Goal: Browse casually: Explore the website without a specific task or goal

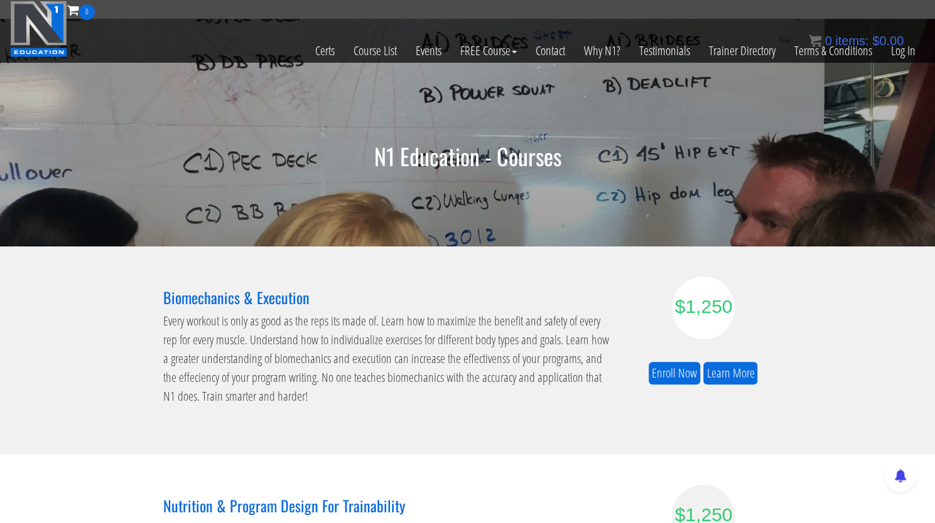
click at [50, 28] on img at bounding box center [38, 29] width 57 height 56
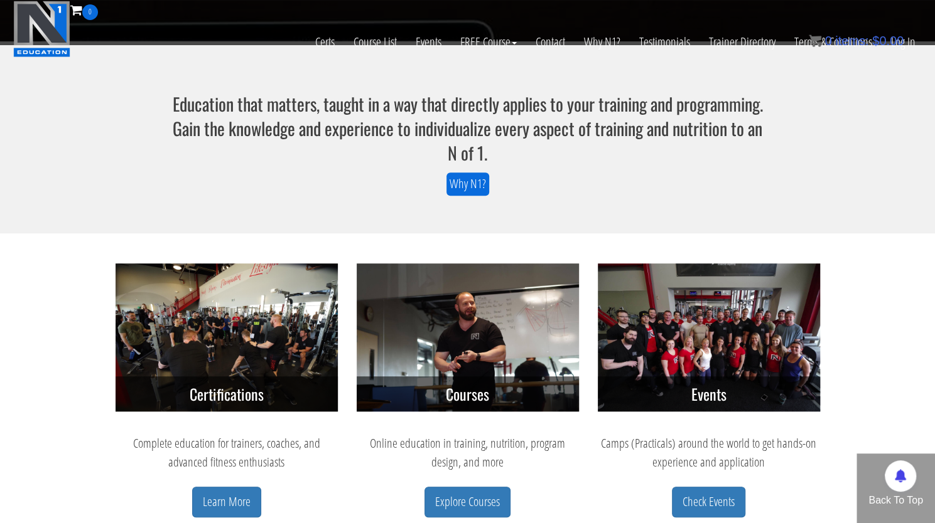
scroll to position [338, 0]
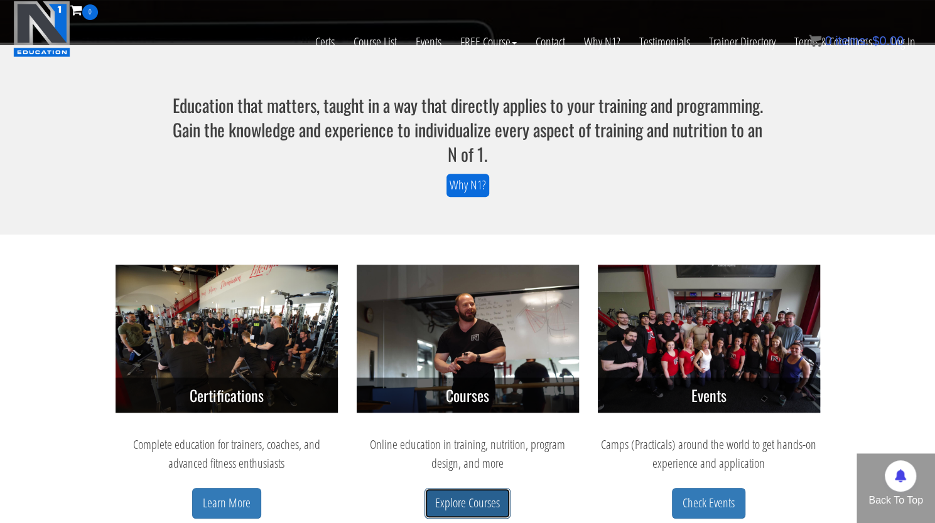
click at [461, 503] on link "Explore Courses" at bounding box center [467, 503] width 86 height 31
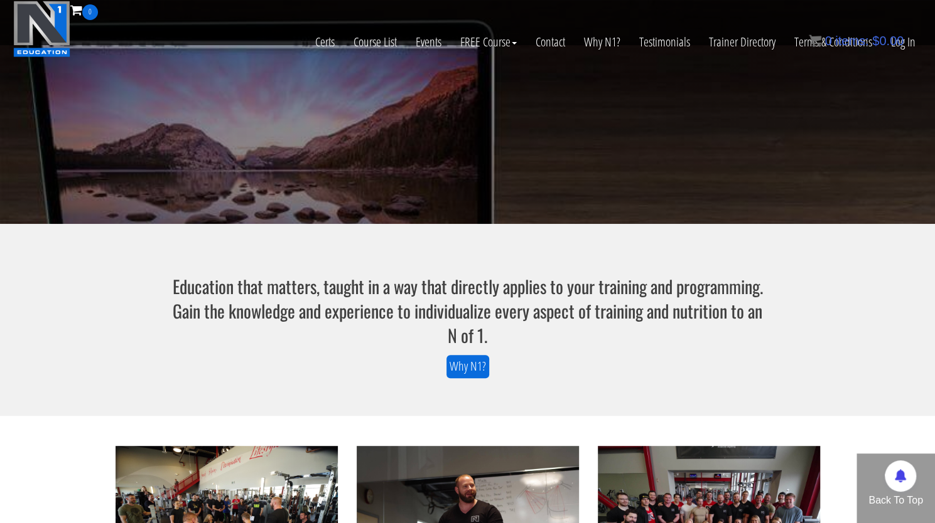
scroll to position [136, 0]
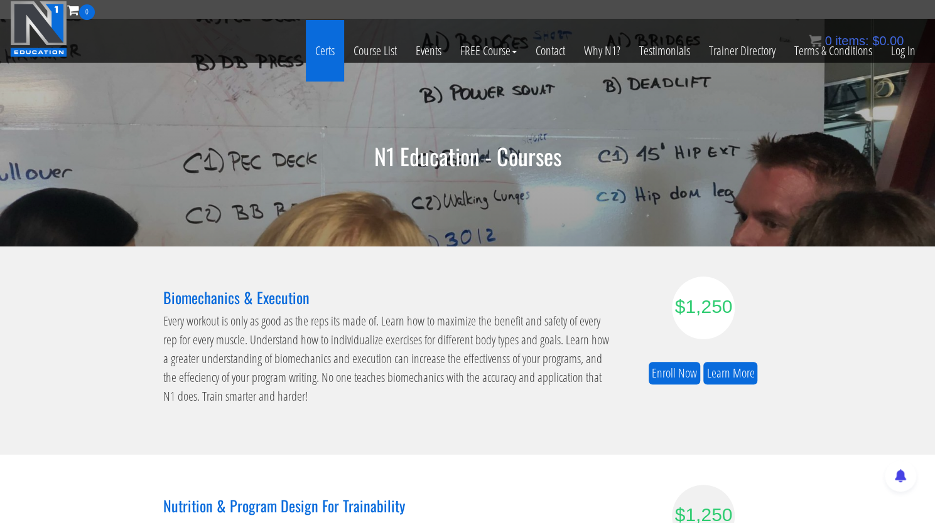
click at [331, 51] on link "Certs" at bounding box center [325, 51] width 38 height 62
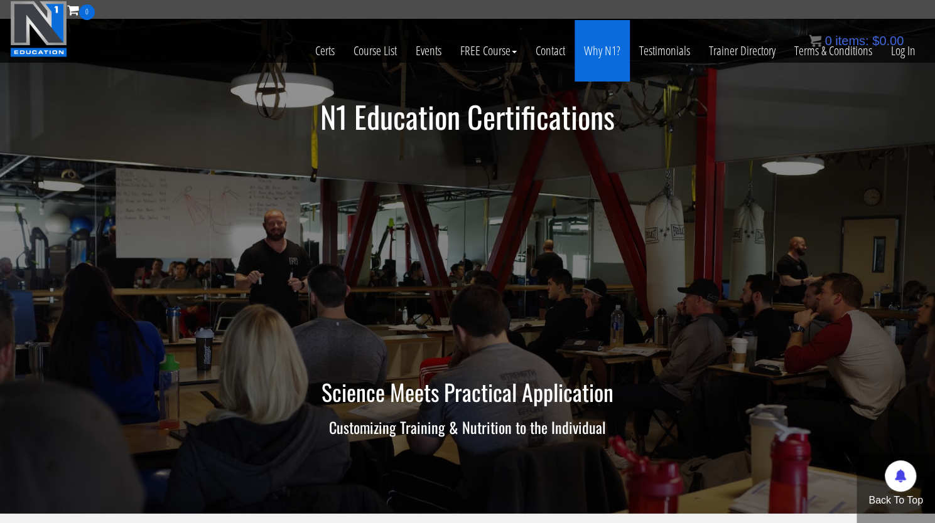
click at [601, 55] on link "Why N1?" at bounding box center [601, 51] width 55 height 62
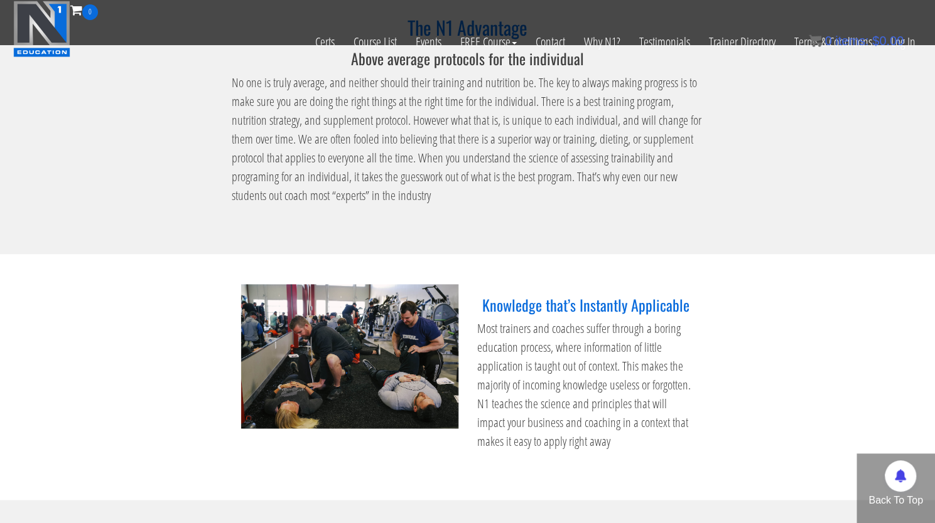
scroll to position [844, 0]
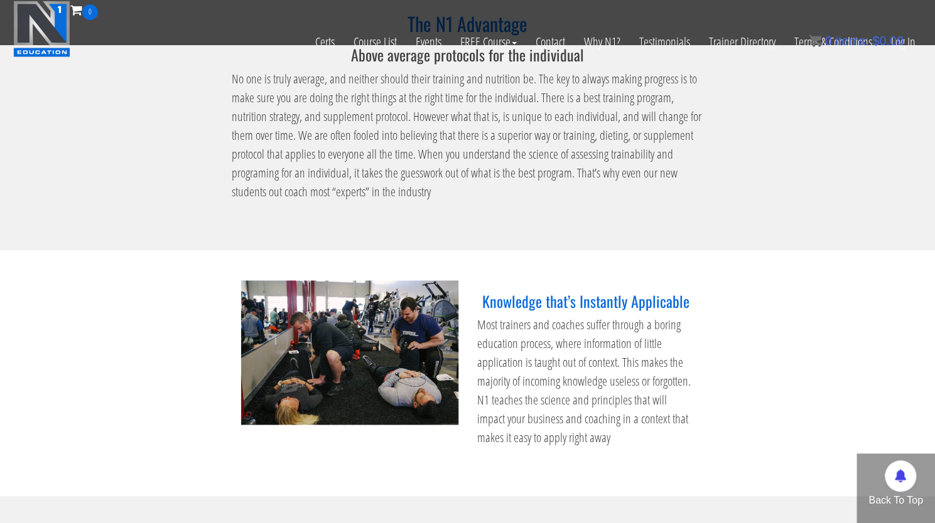
click at [611, 145] on p "No one is truly average, and neither should their training and nutrition be. Th…" at bounding box center [468, 136] width 472 height 132
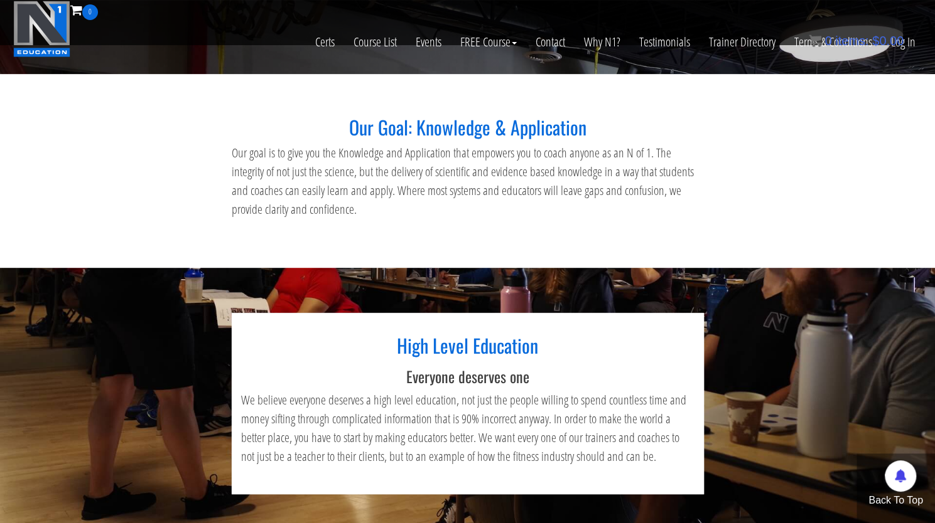
scroll to position [0, 0]
